Goal: Understand process/instructions: Learn about a topic

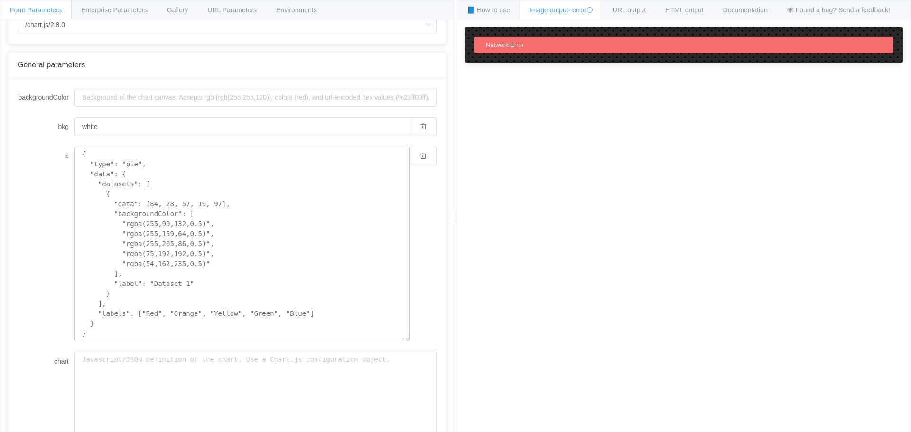
scroll to position [95, 0]
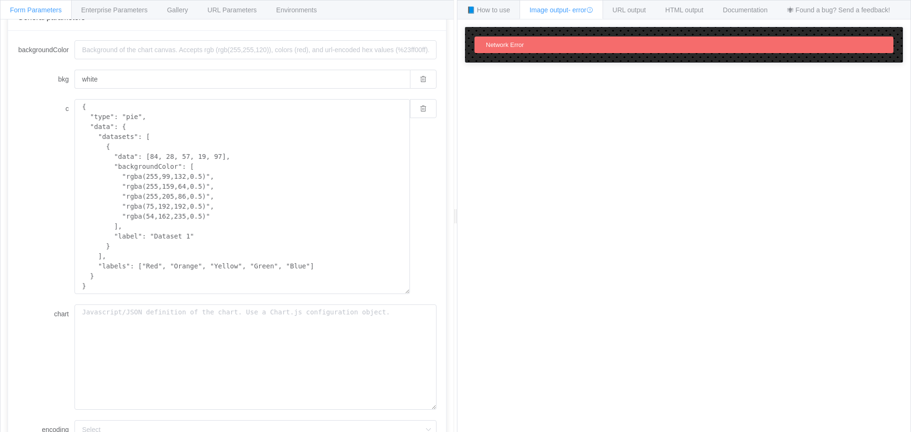
click at [497, 47] on span "Network Error" at bounding box center [505, 44] width 38 height 7
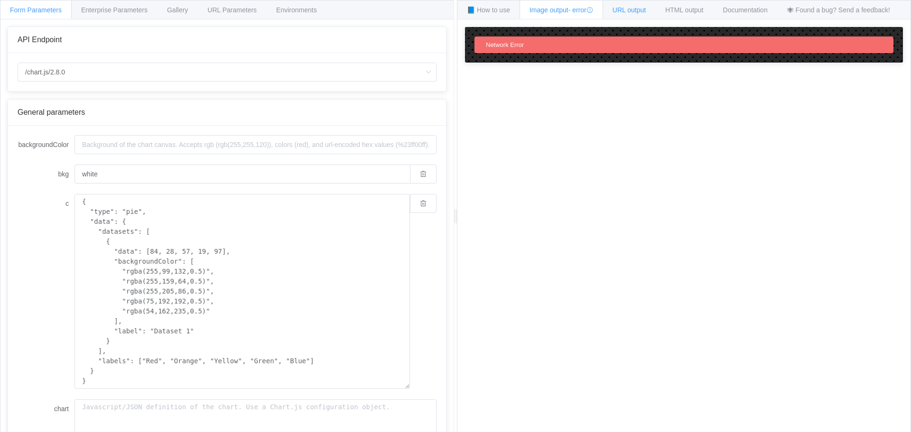
click at [624, 14] on div "URL output" at bounding box center [629, 9] width 53 height 19
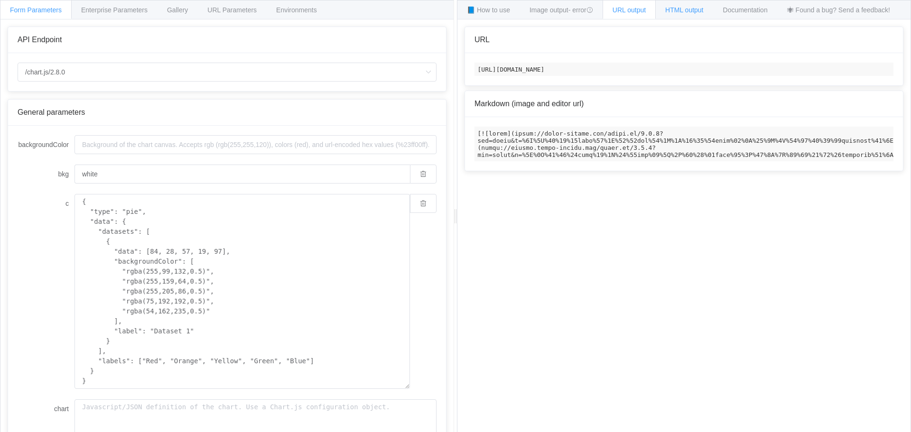
click at [700, 11] on span "HTML output" at bounding box center [685, 10] width 38 height 8
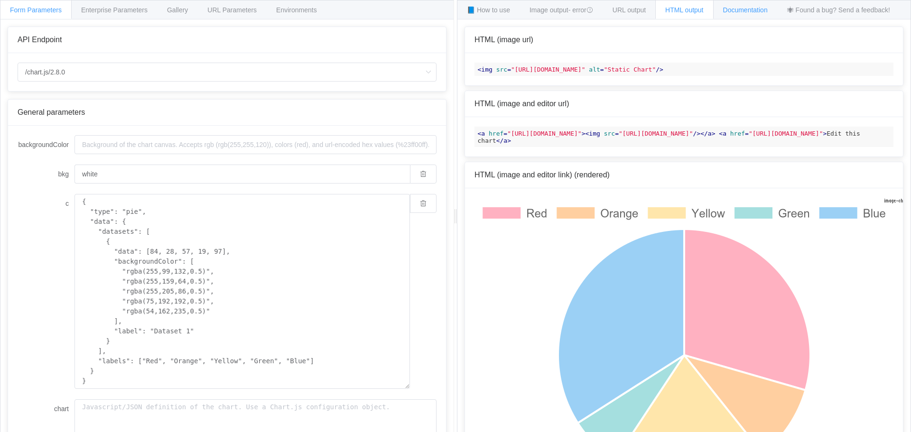
click at [735, 8] on span "Documentation" at bounding box center [745, 10] width 45 height 8
